Goal: Information Seeking & Learning: Learn about a topic

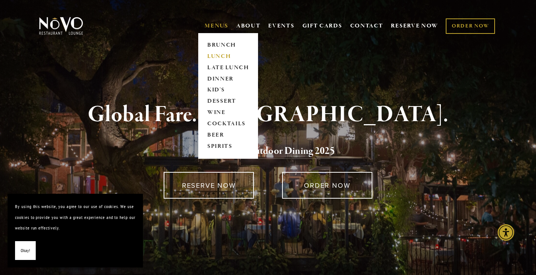
click at [209, 56] on link "LUNCH" at bounding box center [228, 56] width 47 height 11
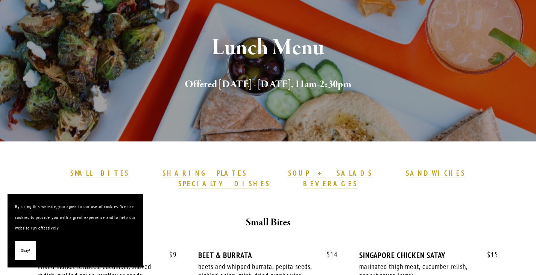
scroll to position [113, 0]
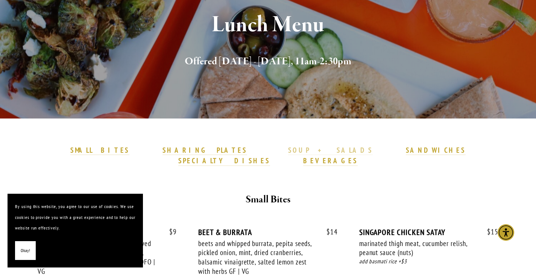
click at [288, 147] on strong "SOUP + SALADS" at bounding box center [330, 150] width 84 height 9
